Goal: Task Accomplishment & Management: Manage account settings

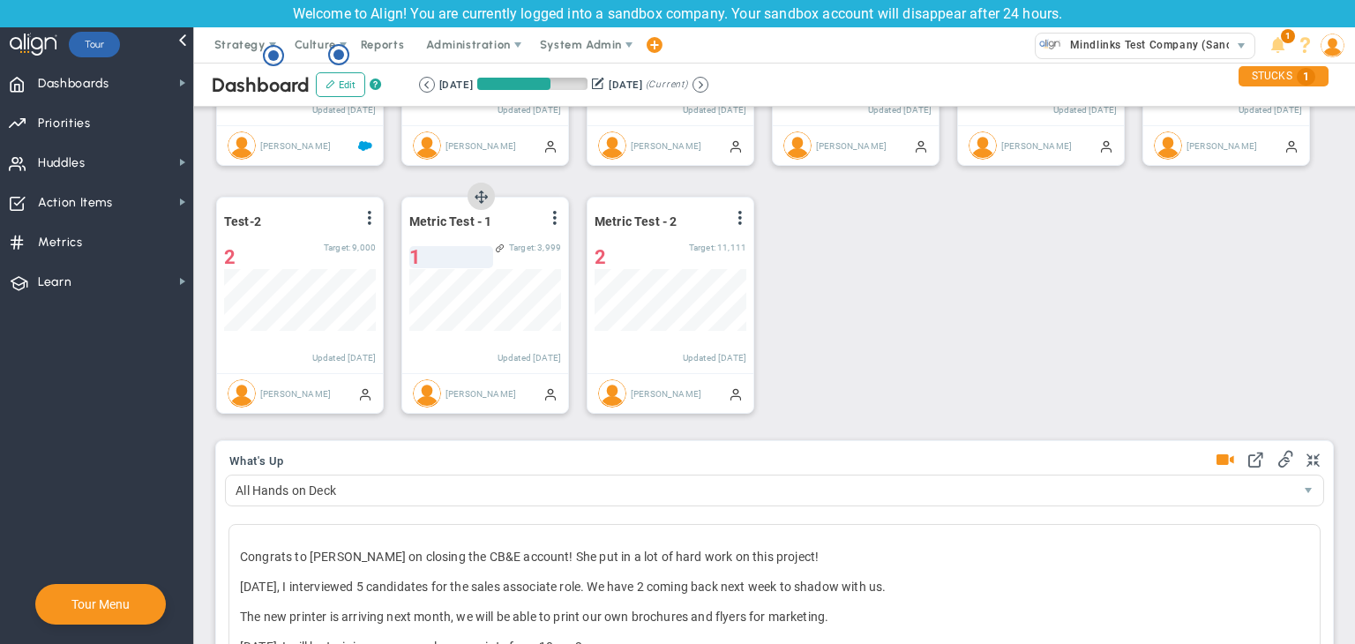
scroll to position [441, 0]
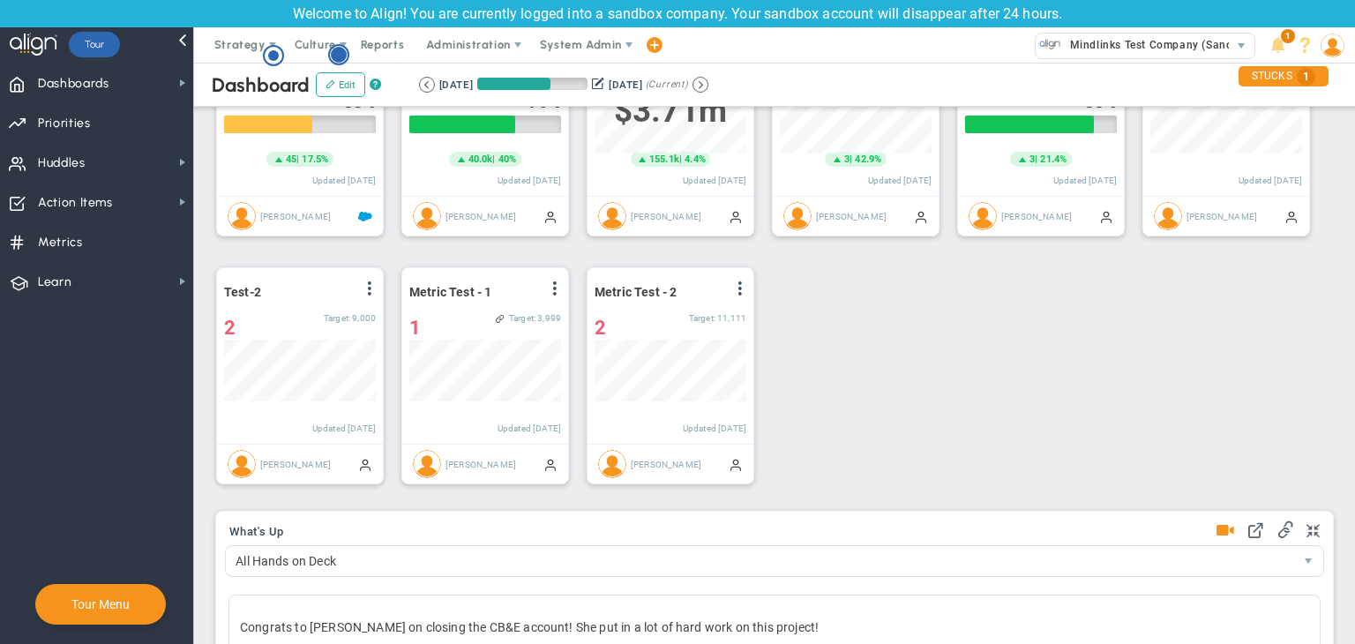
click at [336, 54] on circle "Hotspot (open by clicking or pressing space/enter)" at bounding box center [339, 55] width 16 height 16
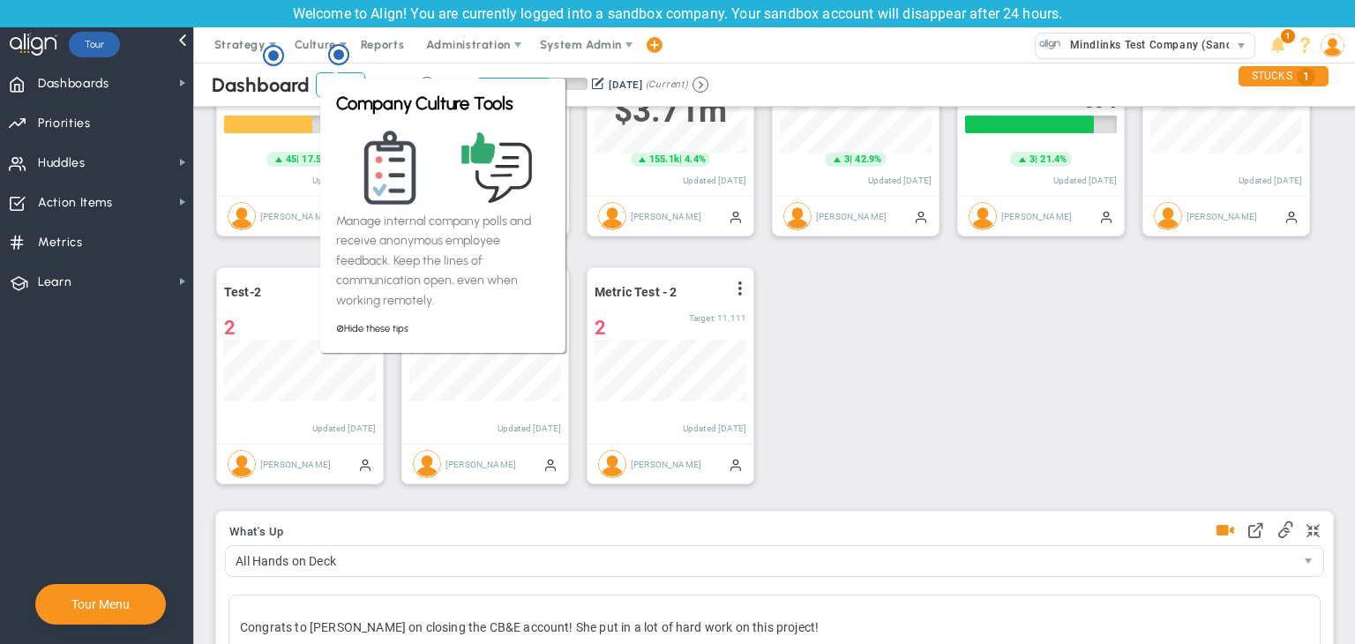
click at [904, 319] on div "Create 520 Sales Qualified Marketing Leads View Historical Graph Edit Make "No …" at bounding box center [768, 252] width 1139 height 496
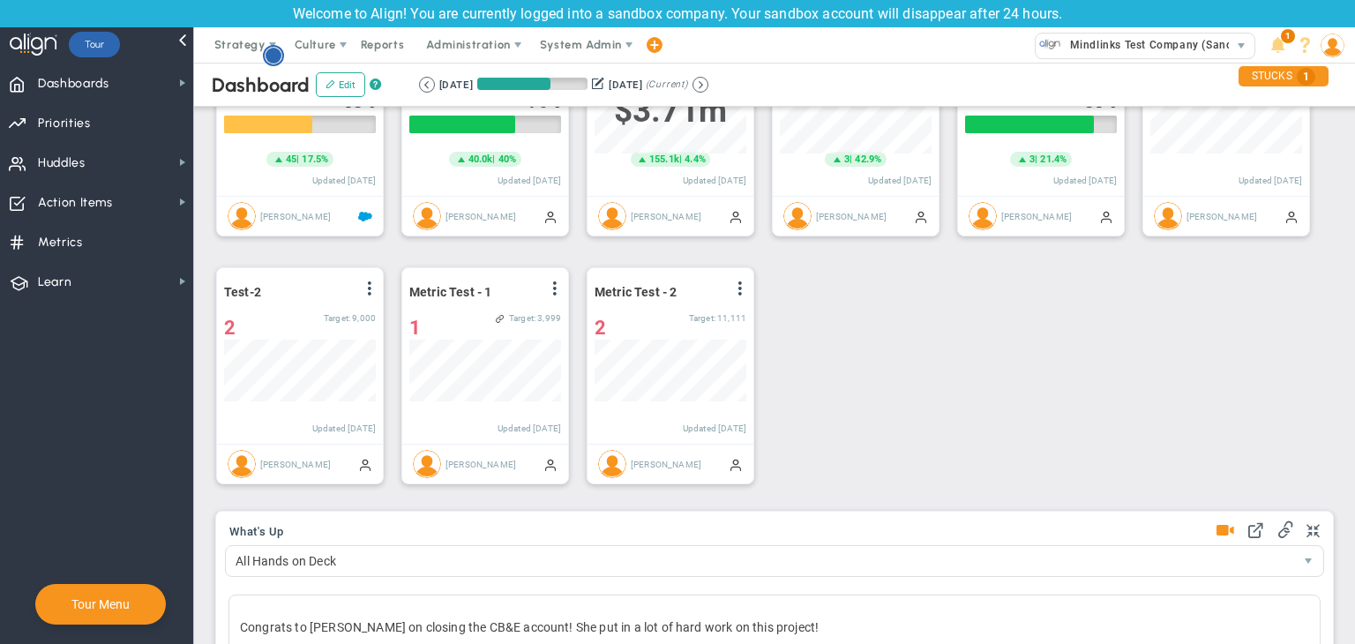
click at [273, 51] on circle "Hotspot (open by clicking or pressing space/enter)" at bounding box center [274, 56] width 16 height 16
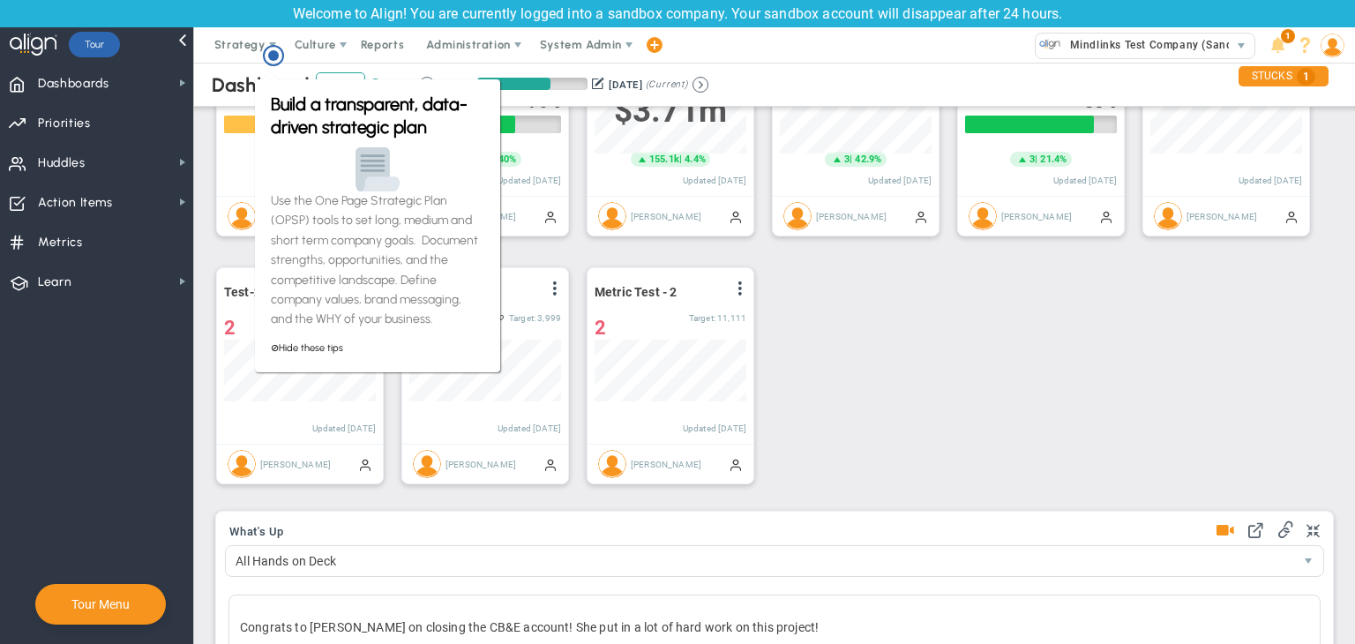
click at [812, 342] on div "Create 520 Sales Qualified Marketing Leads View Historical Graph Edit Make "No …" at bounding box center [768, 252] width 1139 height 496
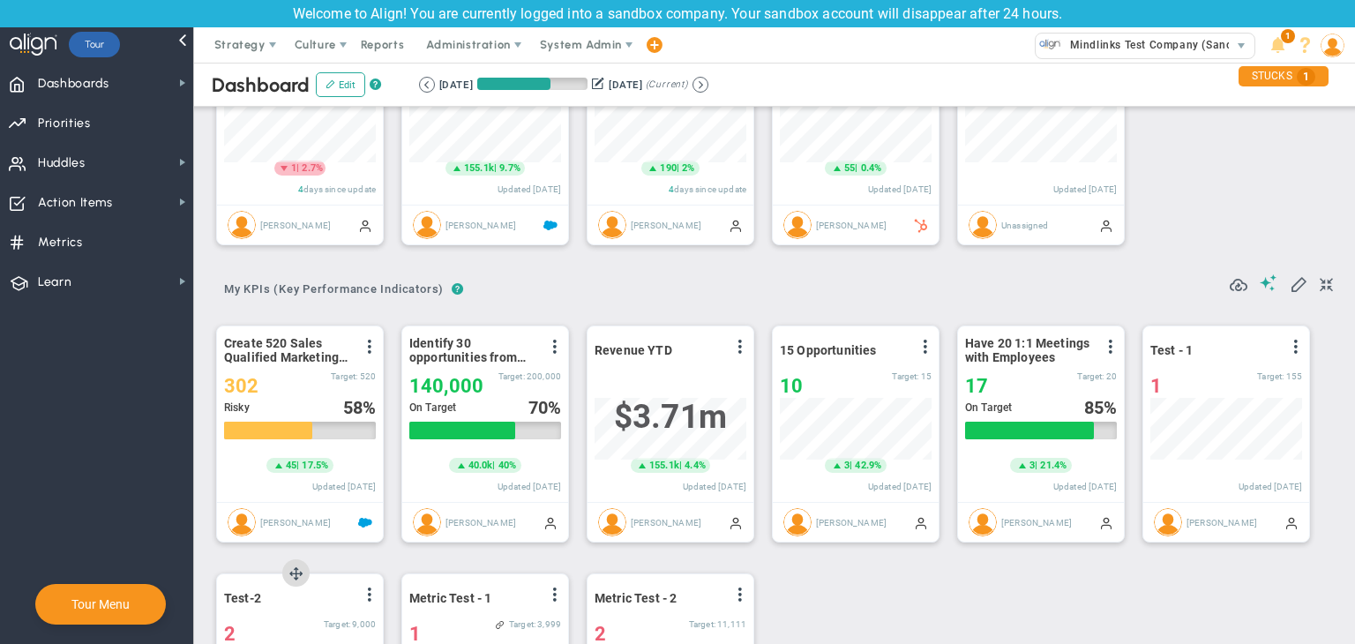
scroll to position [529, 0]
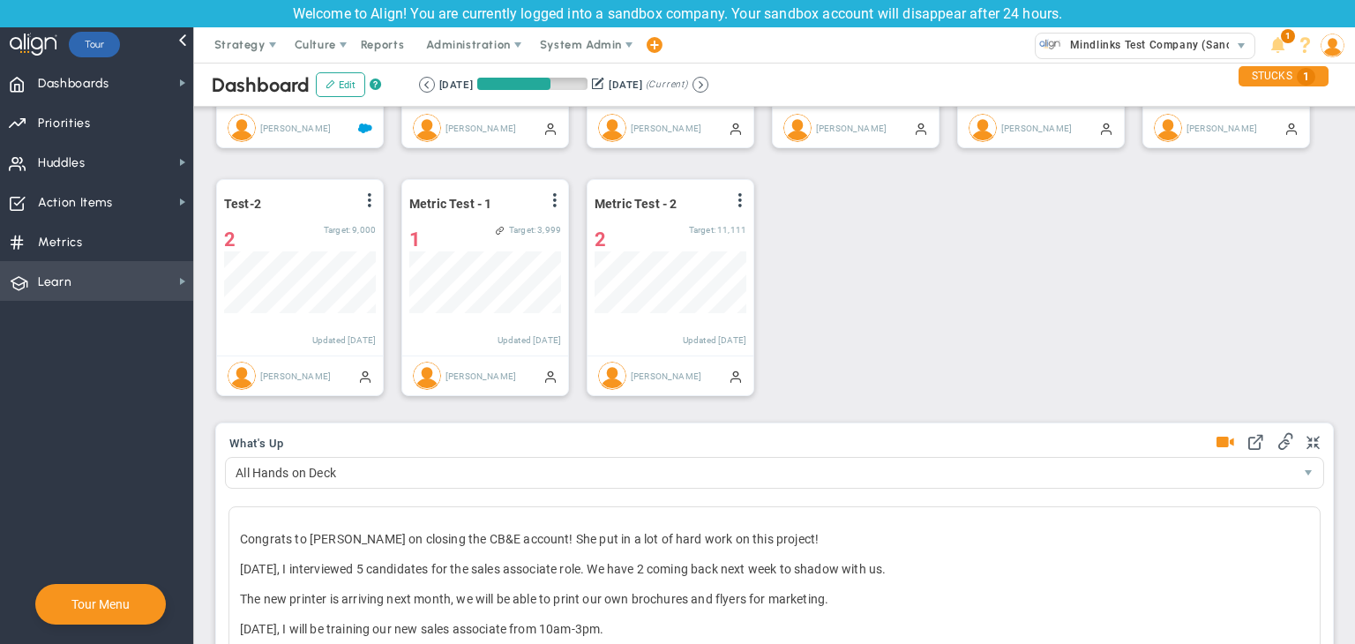
click at [78, 268] on span "Learn Learn" at bounding box center [96, 281] width 193 height 40
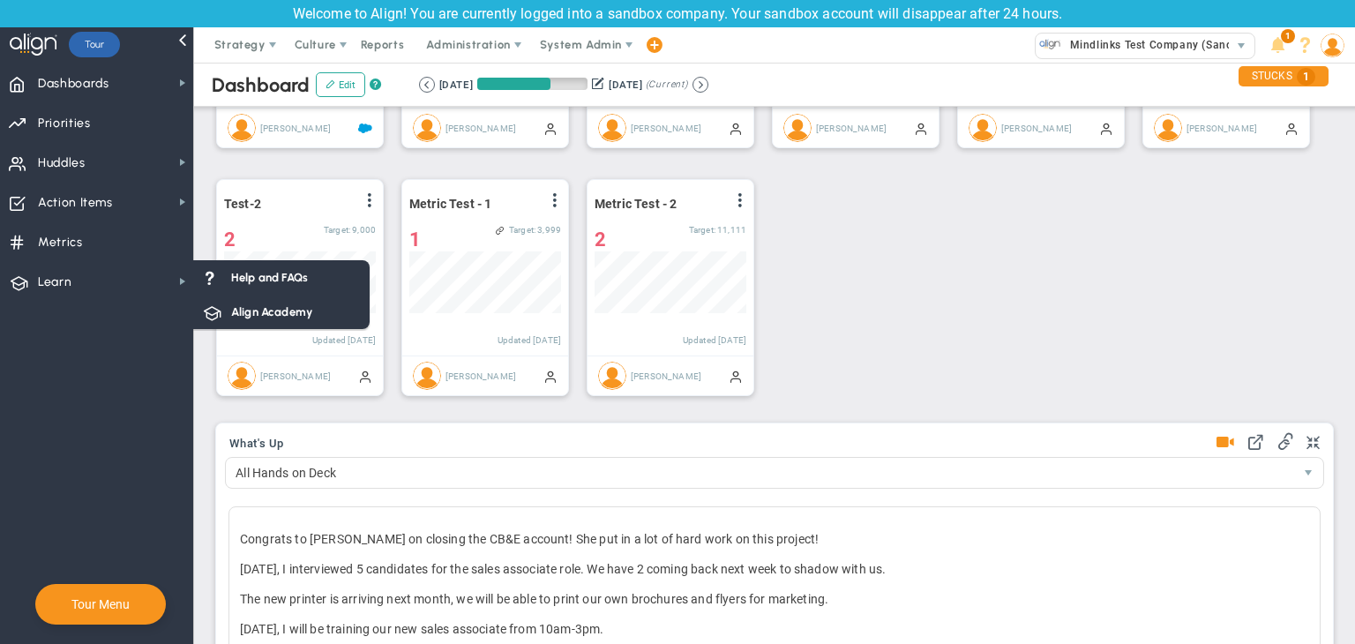
click at [100, 248] on span "Metrics Metrics" at bounding box center [96, 241] width 193 height 40
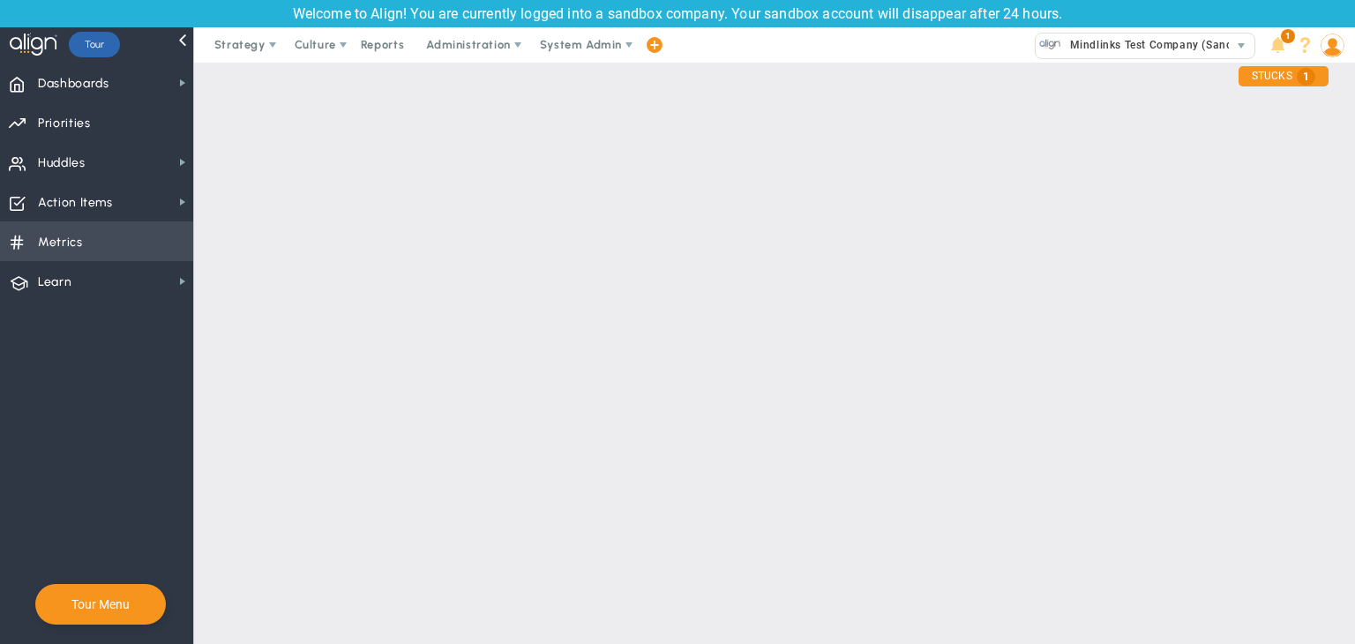
checkbox input "false"
click at [127, 244] on span "Metrics Metrics" at bounding box center [96, 241] width 193 height 40
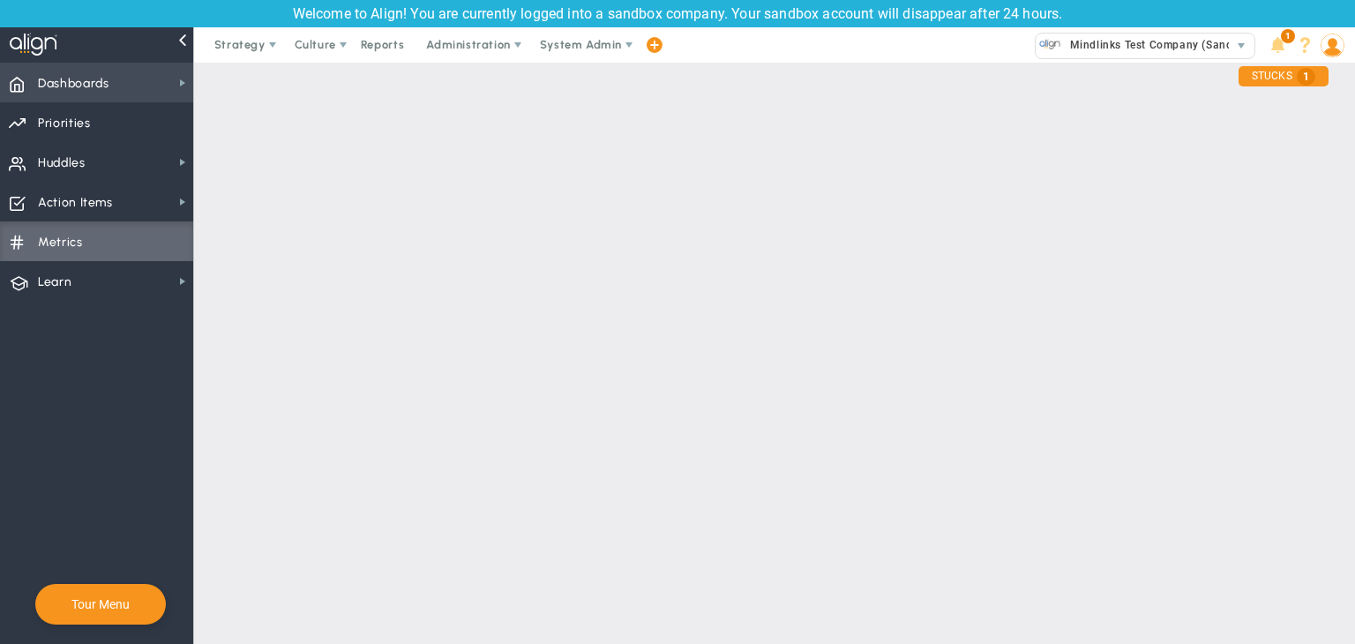
click at [73, 77] on span "Dashboards" at bounding box center [73, 83] width 71 height 37
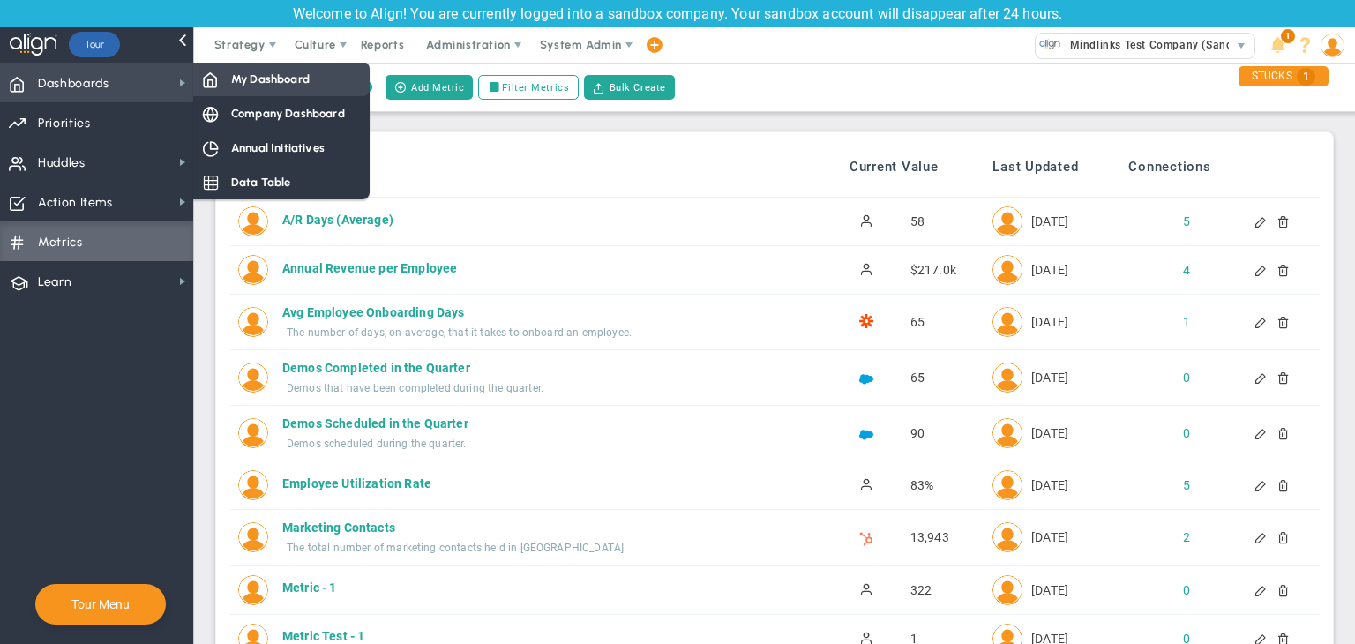
click at [253, 84] on span "My Dashboard" at bounding box center [270, 79] width 79 height 17
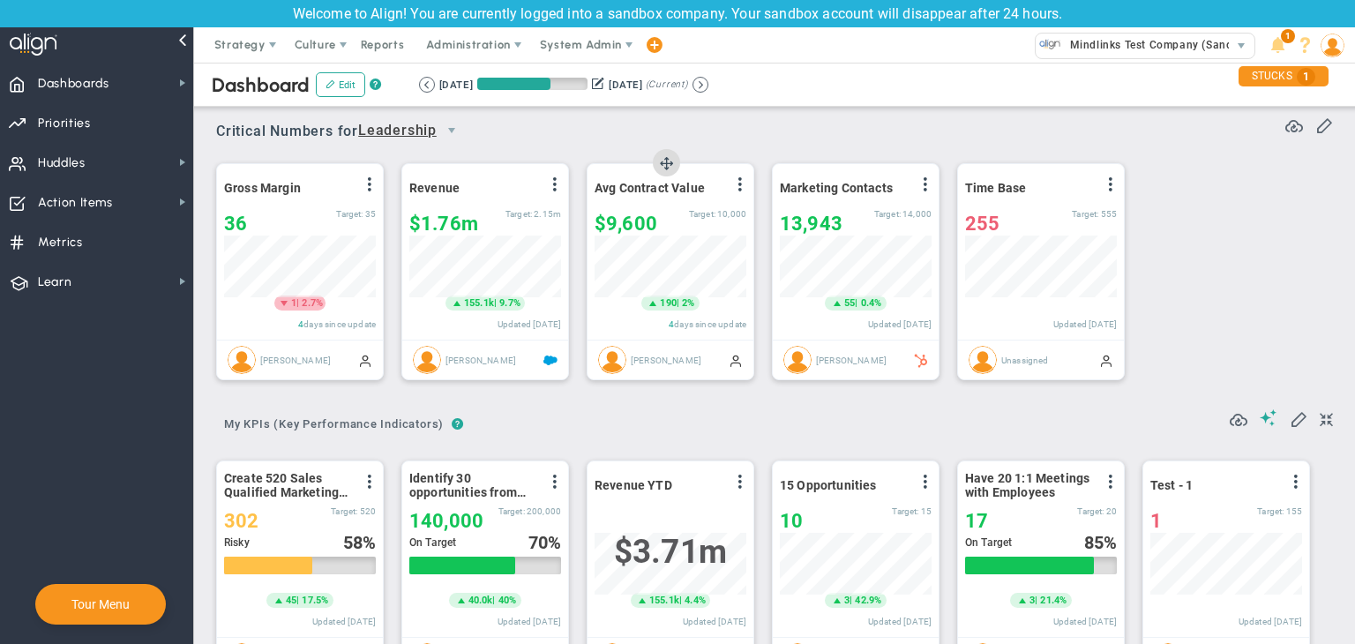
scroll to position [61, 152]
click at [467, 43] on span "Administration" at bounding box center [468, 44] width 84 height 13
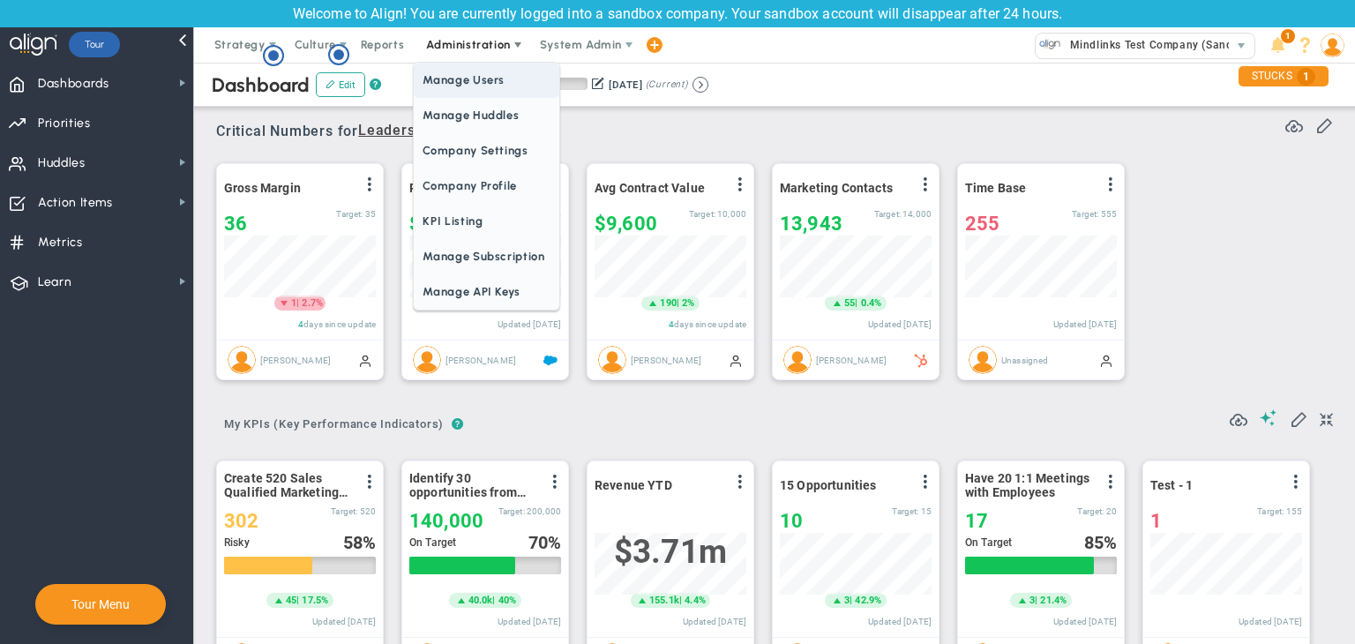
click at [492, 90] on span "Manage Users" at bounding box center [486, 80] width 145 height 35
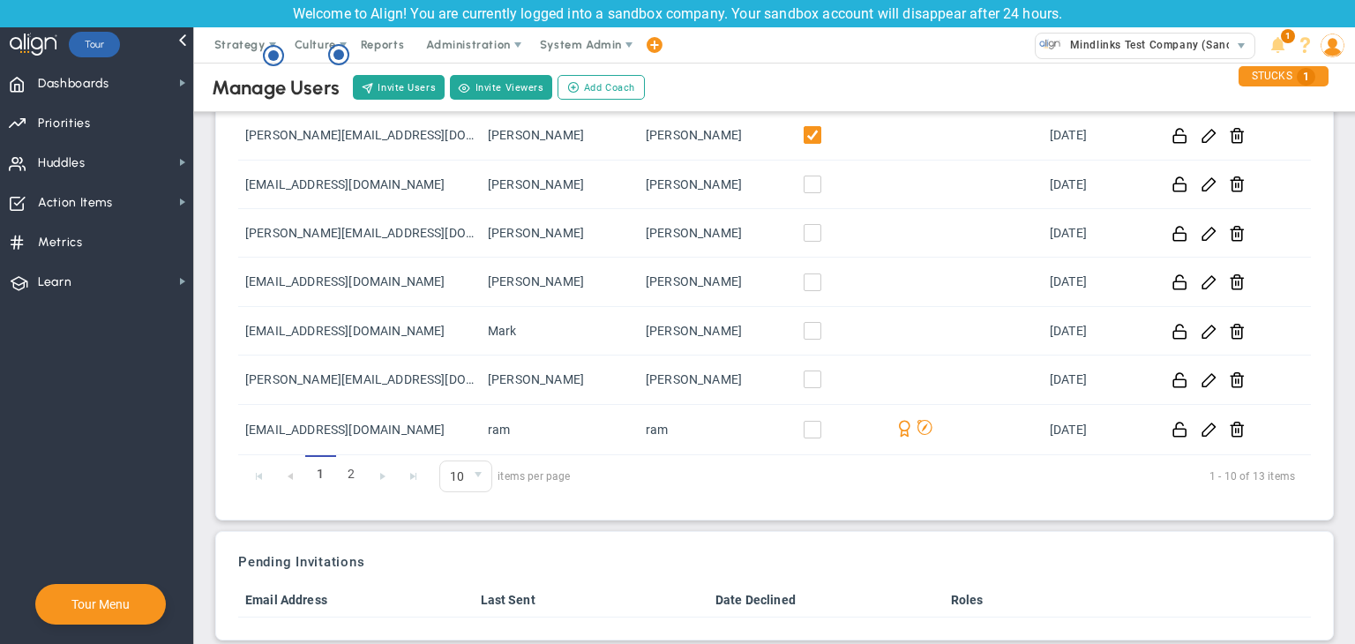
scroll to position [326, 0]
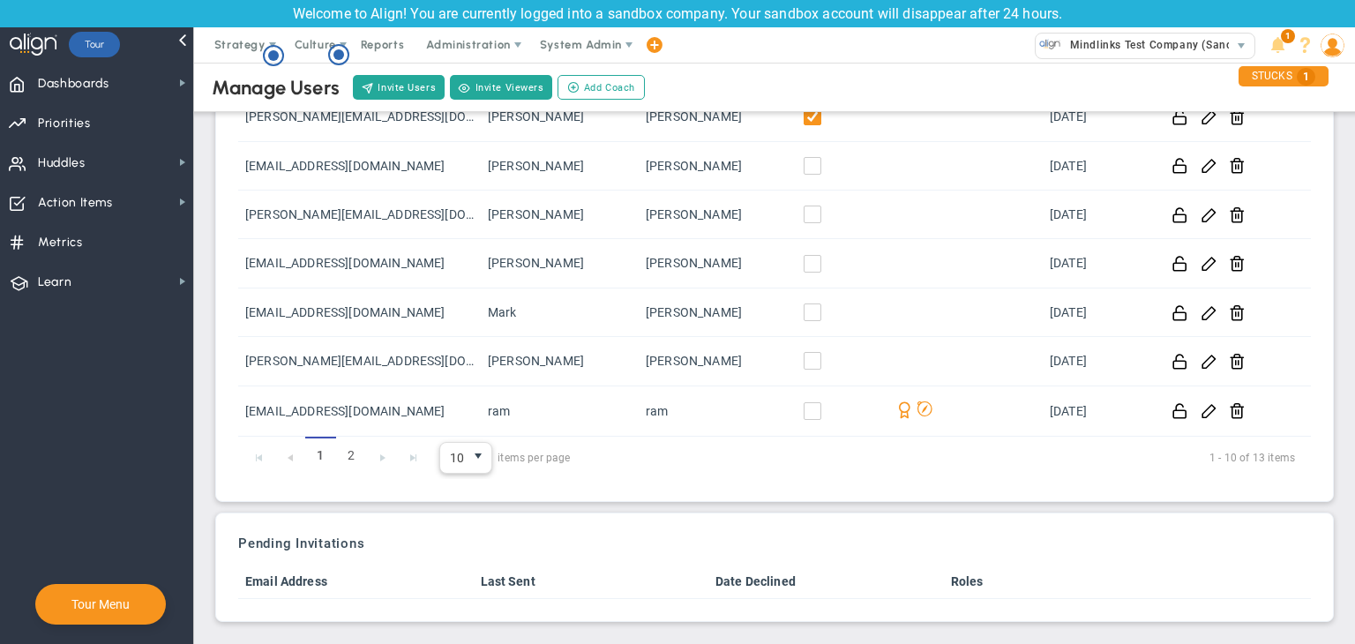
click at [472, 449] on span "select" at bounding box center [478, 456] width 14 height 14
click at [475, 604] on li "50" at bounding box center [465, 604] width 51 height 37
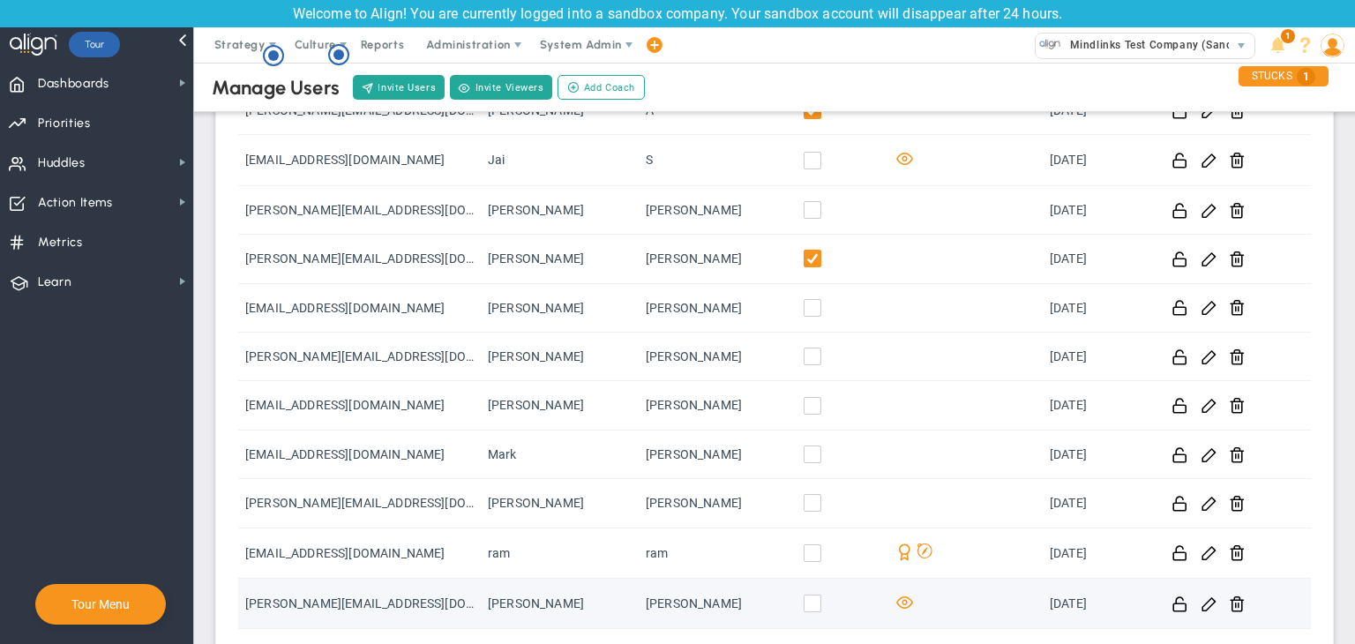
scroll to position [343, 0]
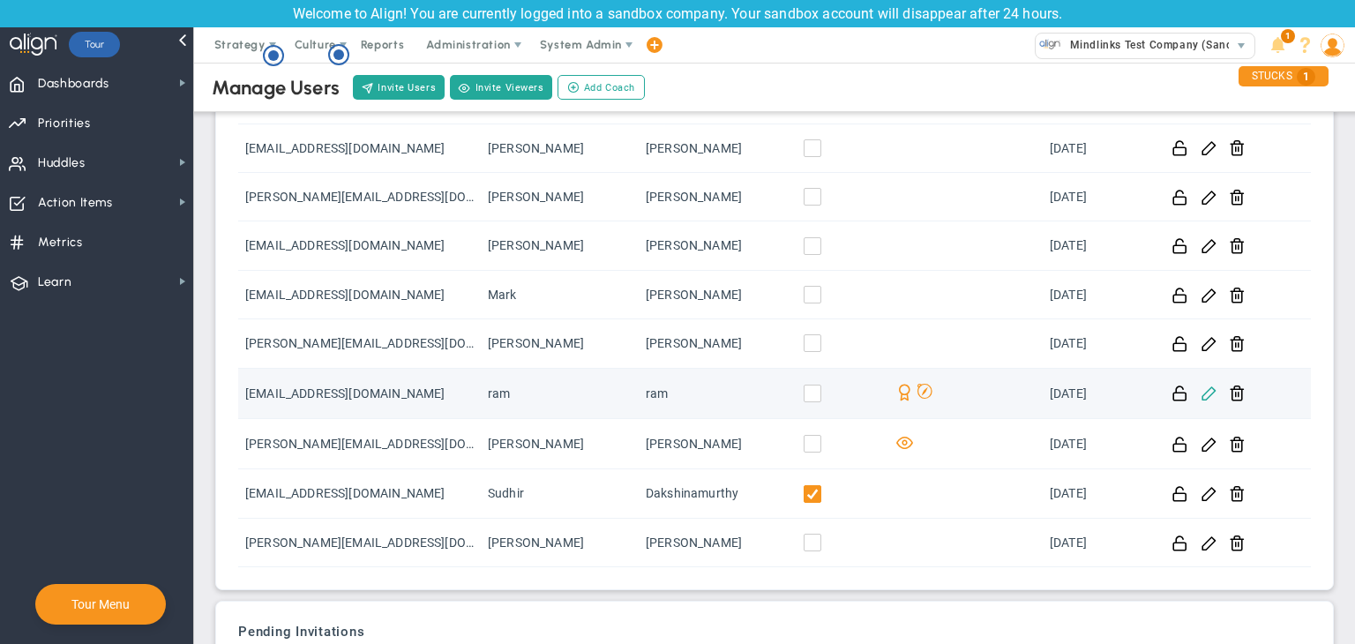
click at [1201, 393] on span at bounding box center [1209, 392] width 17 height 17
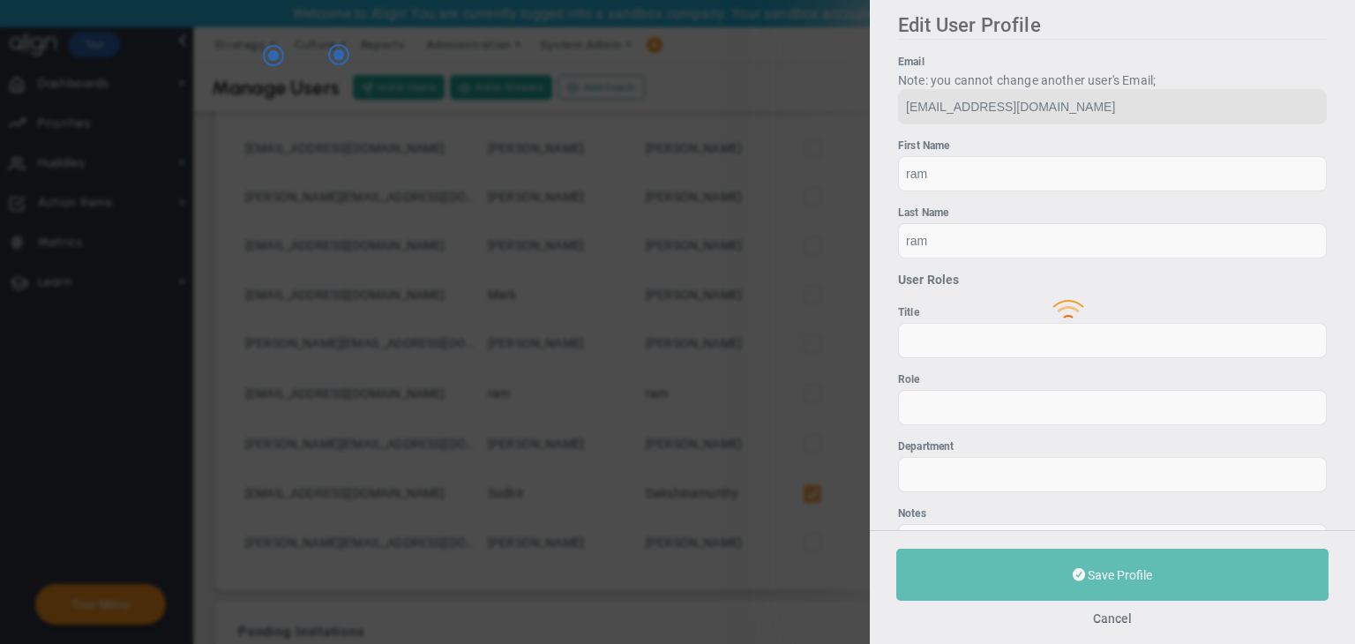
type input "[EMAIL_ADDRESS][DOMAIN_NAME]"
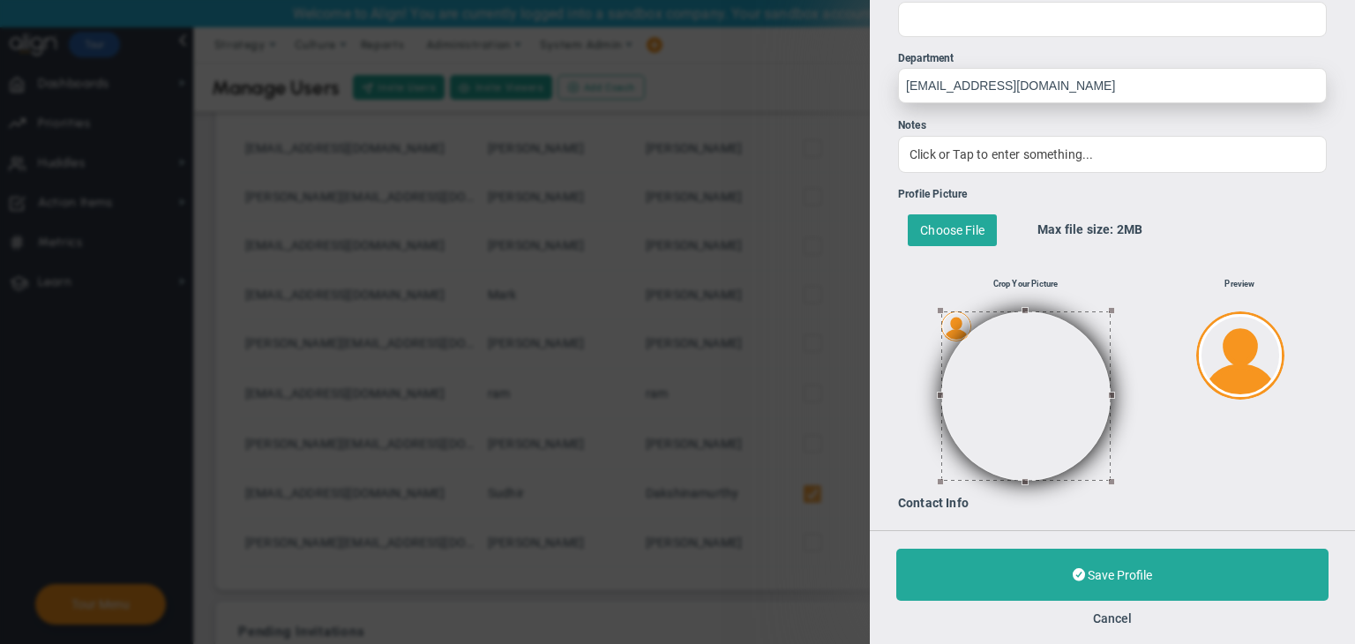
scroll to position [265, 0]
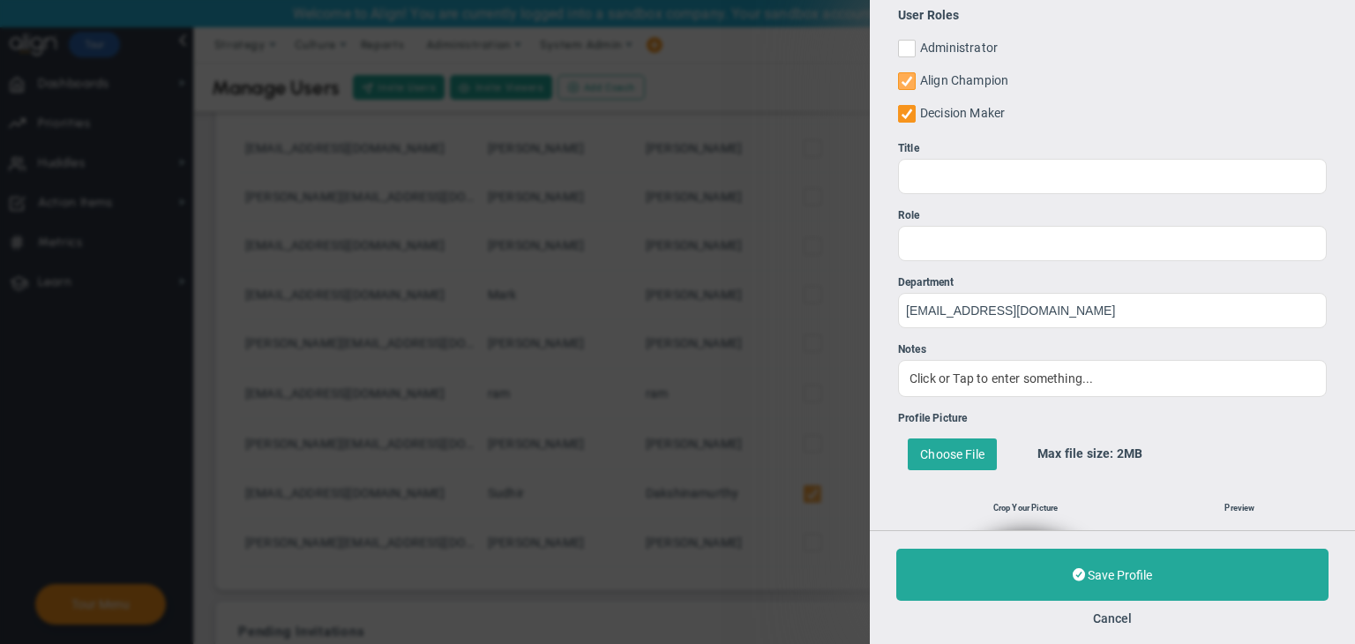
click at [904, 79] on input "Align Champion" at bounding box center [908, 85] width 11 height 18
checkbox input "false"
click at [910, 120] on input "Decision Maker" at bounding box center [908, 118] width 11 height 18
checkbox input "false"
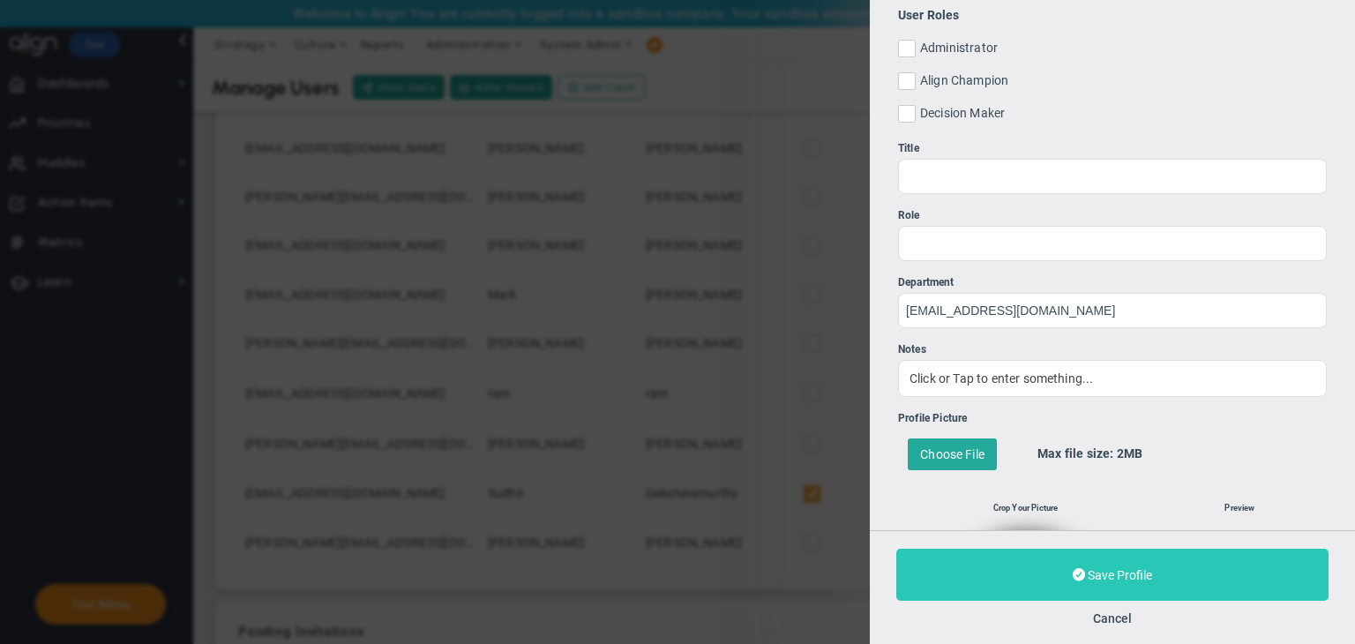
click at [1114, 585] on button "Save Profile" at bounding box center [1113, 575] width 432 height 52
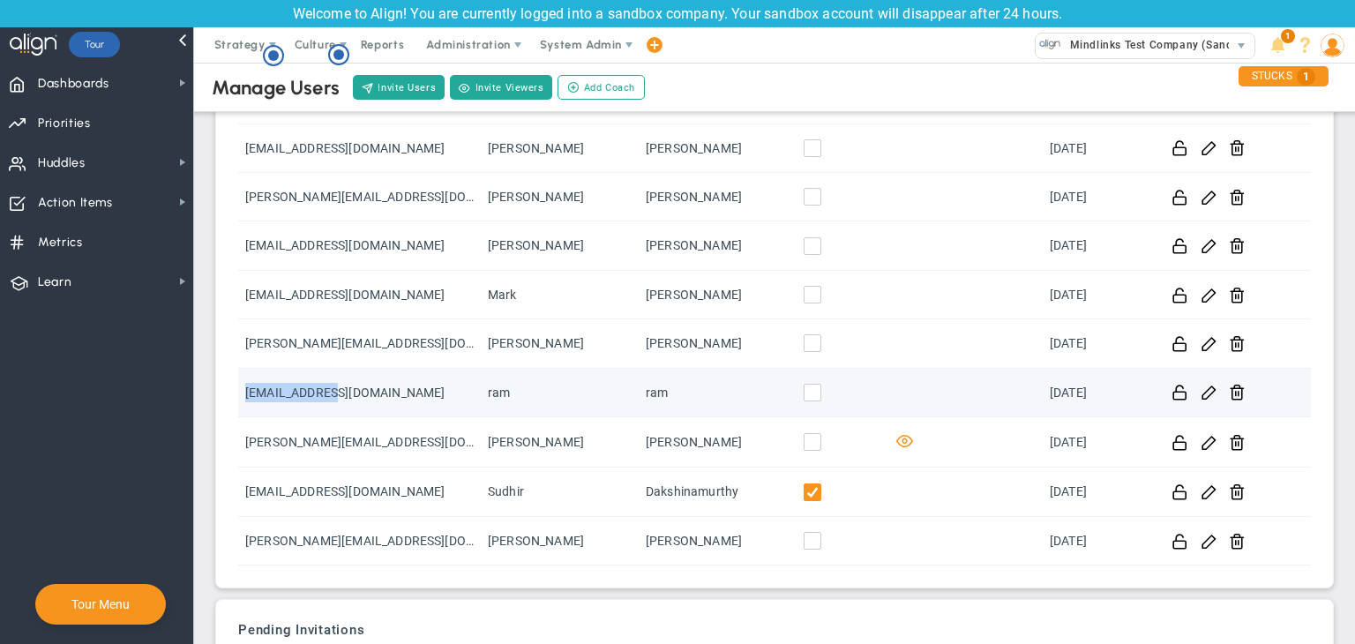
drag, startPoint x: 362, startPoint y: 390, endPoint x: 238, endPoint y: 394, distance: 123.6
click at [238, 394] on td "[EMAIL_ADDRESS][DOMAIN_NAME]" at bounding box center [359, 393] width 243 height 49
copy td "[EMAIL_ADDRESS][DOMAIN_NAME]"
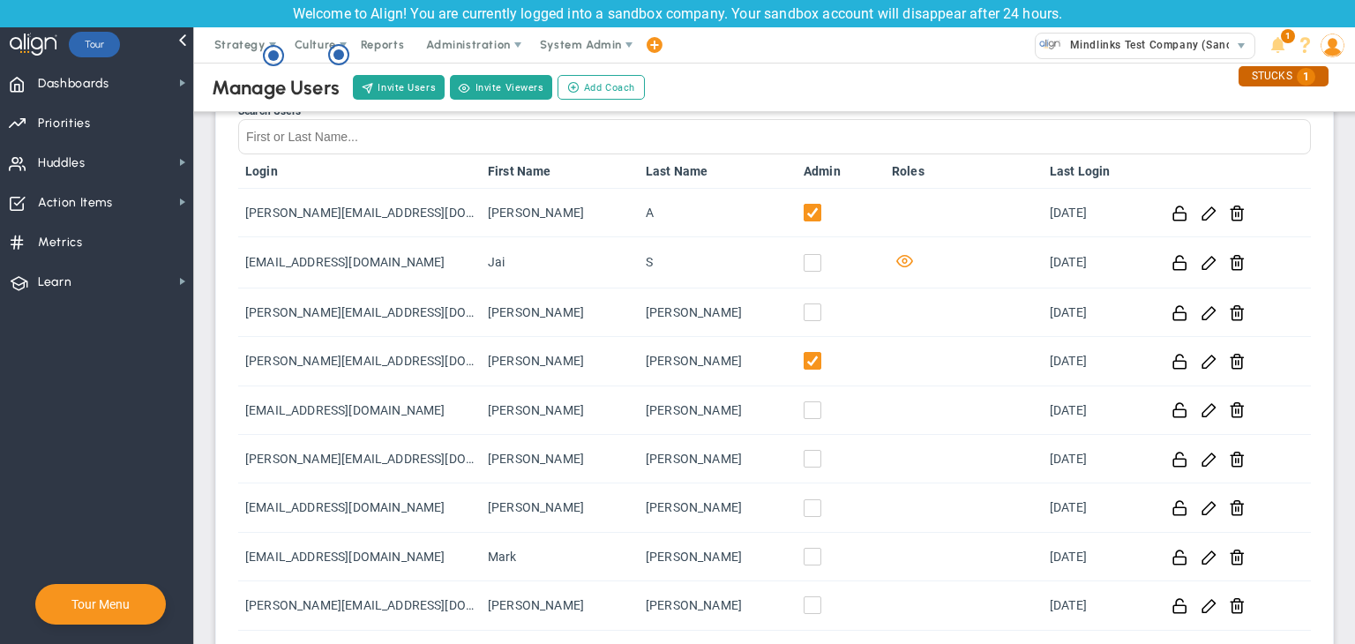
scroll to position [79, 0]
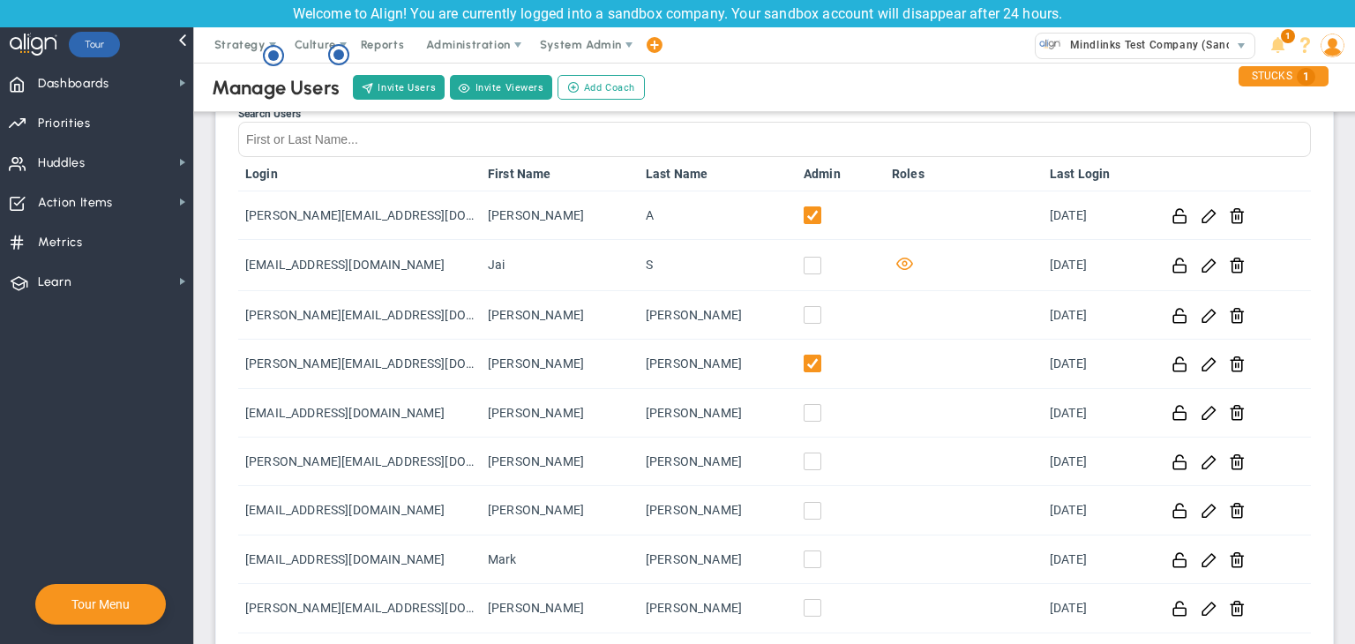
click at [1338, 52] on img at bounding box center [1333, 46] width 24 height 24
click at [1337, 48] on img at bounding box center [1333, 46] width 24 height 24
click at [1332, 54] on img at bounding box center [1333, 46] width 24 height 24
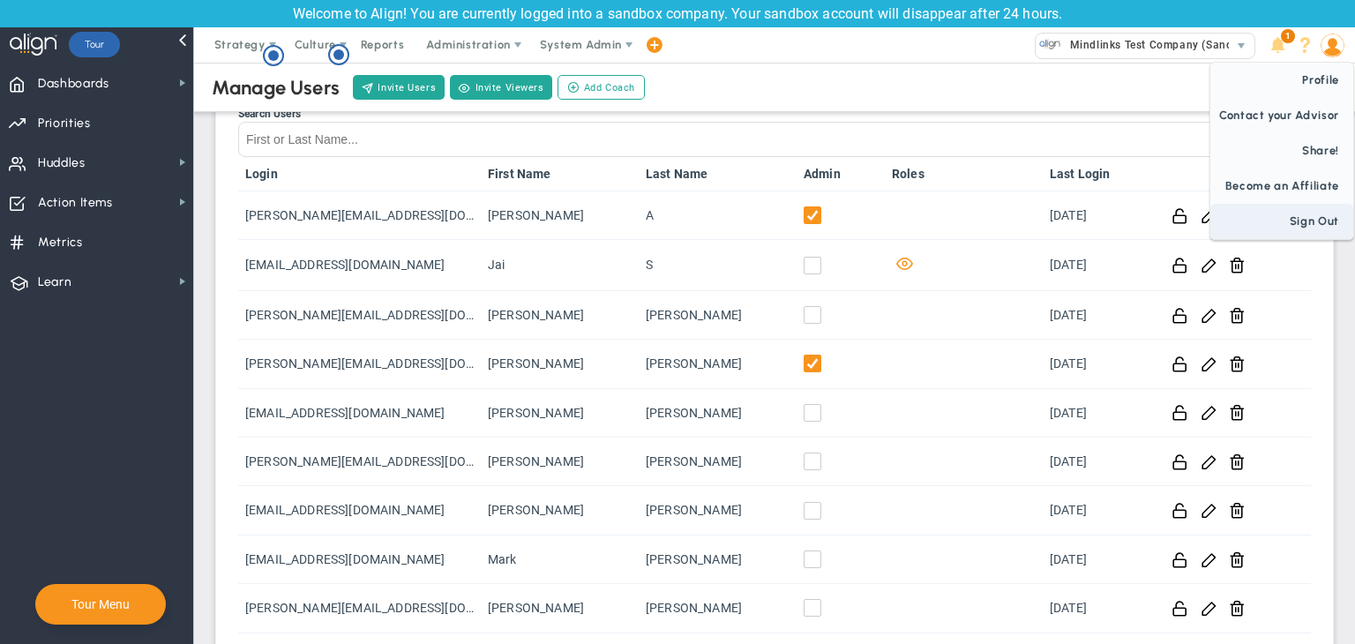
click at [1295, 218] on span "Sign Out" at bounding box center [1282, 221] width 143 height 35
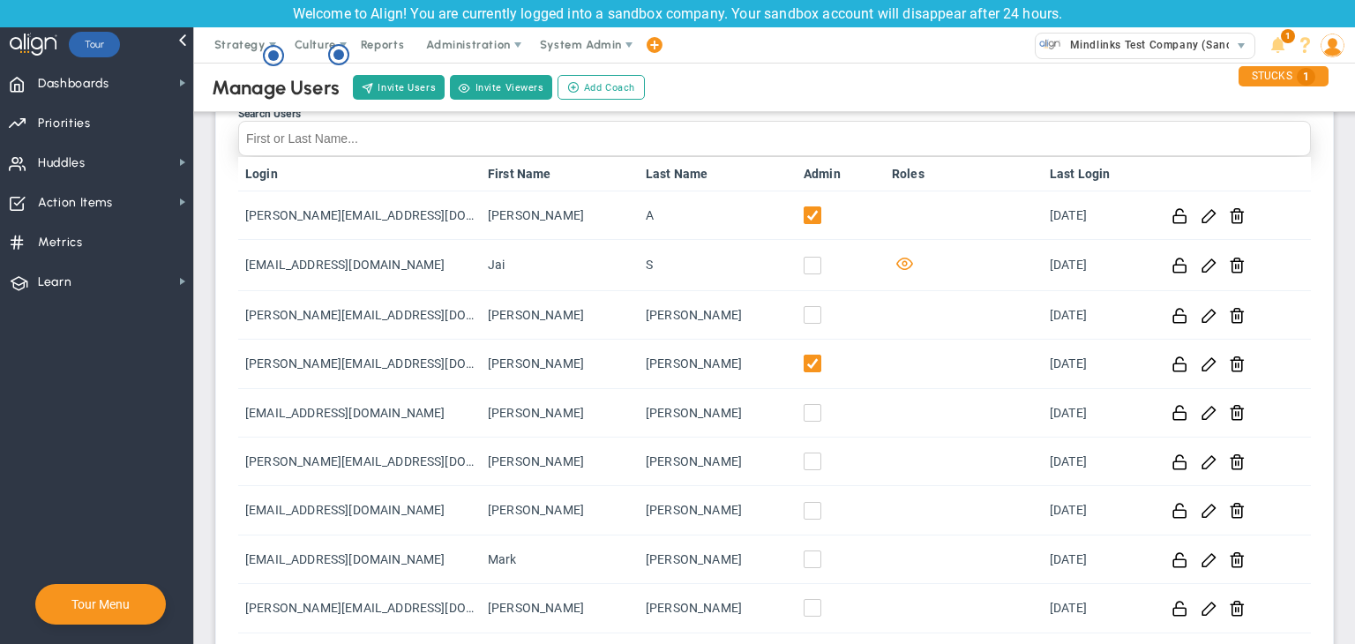
scroll to position [0, 0]
